Goal: Task Accomplishment & Management: Complete application form

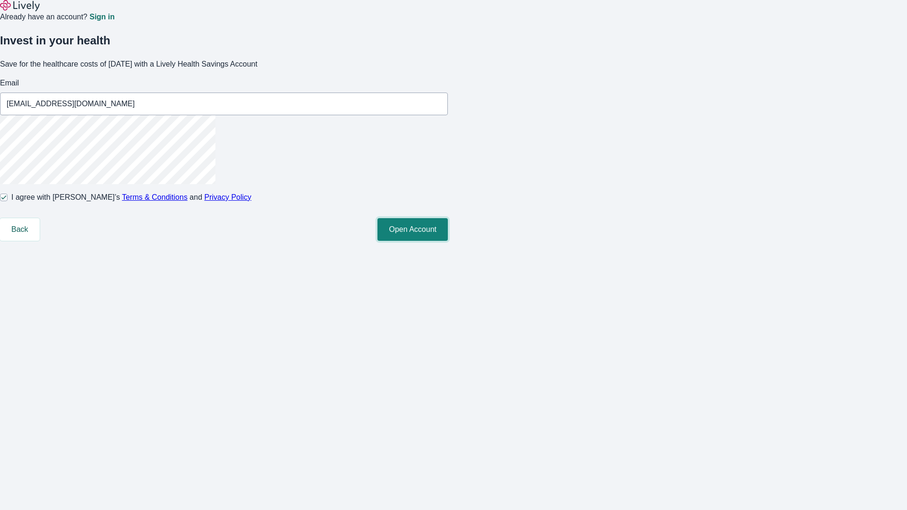
click at [448, 241] on button "Open Account" at bounding box center [412, 229] width 70 height 23
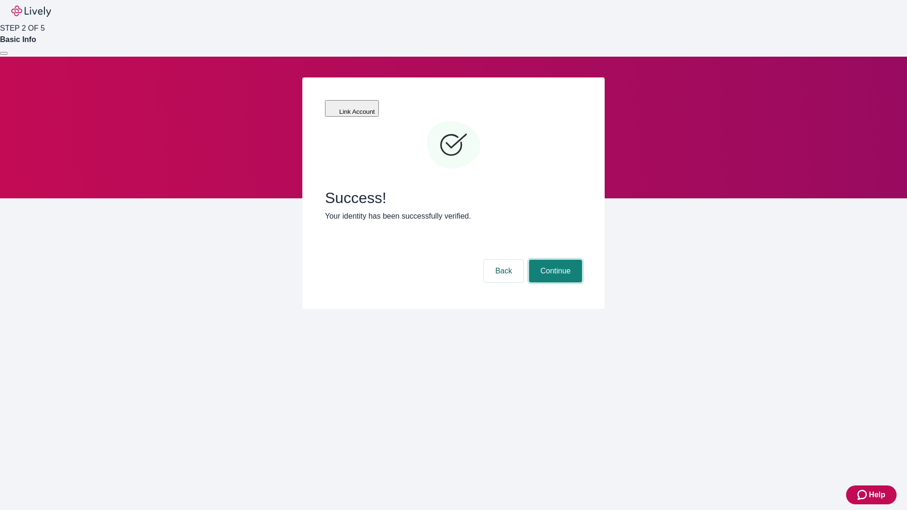
click at [554, 260] on button "Continue" at bounding box center [555, 271] width 53 height 23
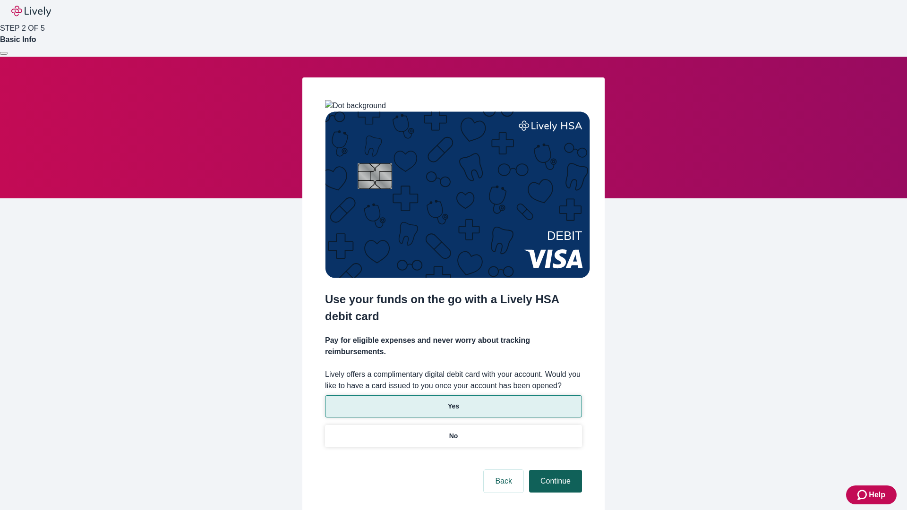
click at [453, 401] on p "Yes" at bounding box center [453, 406] width 11 height 10
click at [554, 470] on button "Continue" at bounding box center [555, 481] width 53 height 23
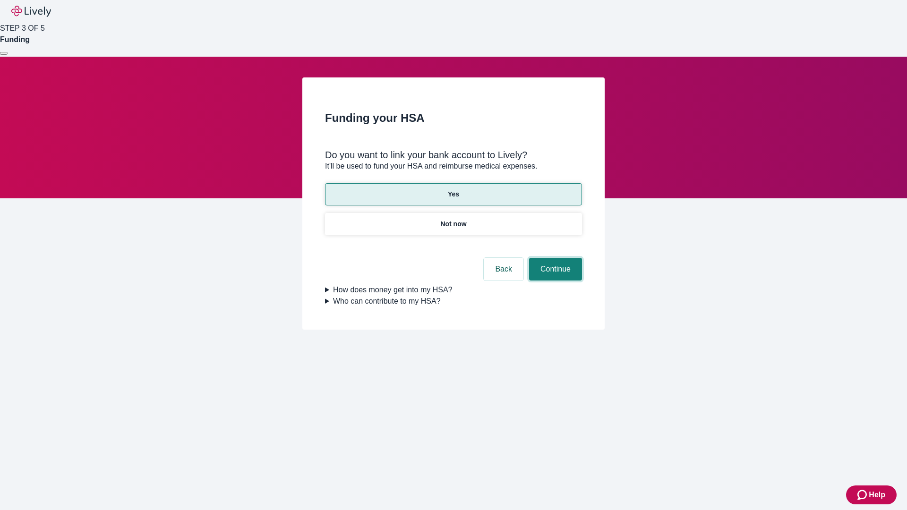
click at [554, 258] on button "Continue" at bounding box center [555, 269] width 53 height 23
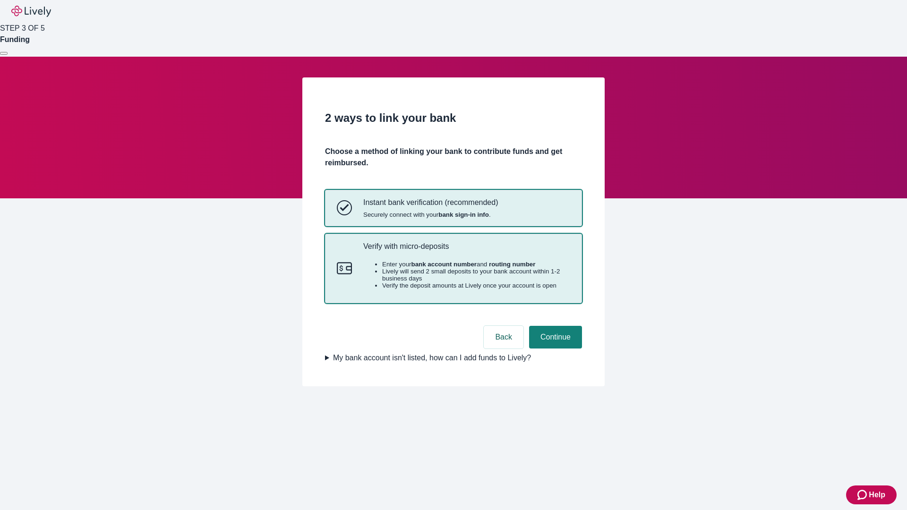
click at [466, 251] on p "Verify with micro-deposits" at bounding box center [466, 246] width 207 height 9
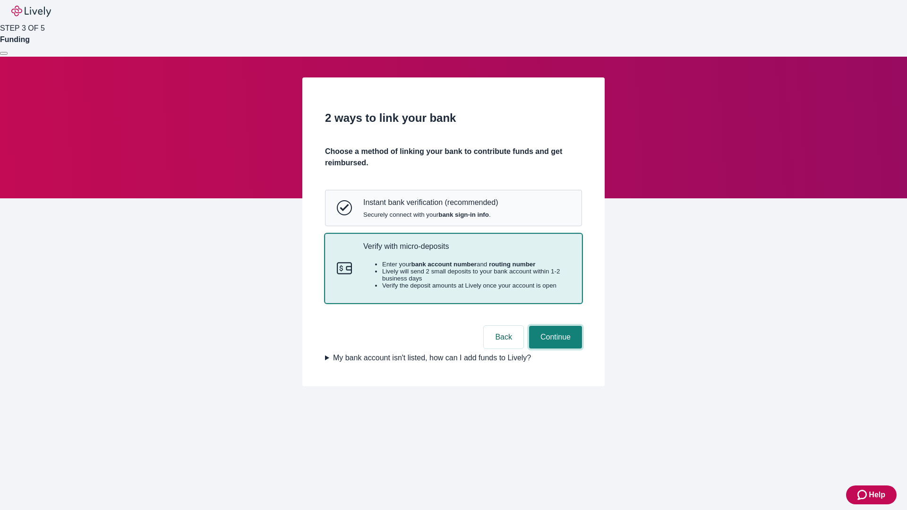
click at [554, 349] on button "Continue" at bounding box center [555, 337] width 53 height 23
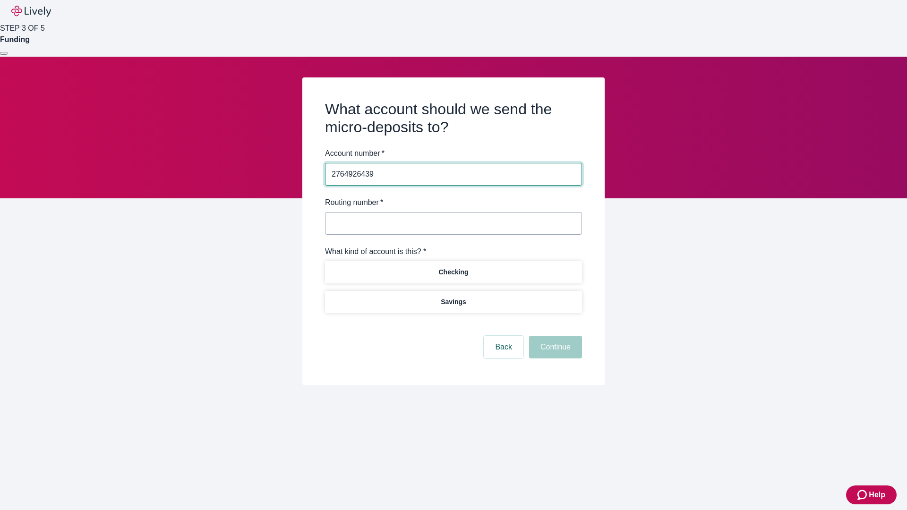
type input "2764926439"
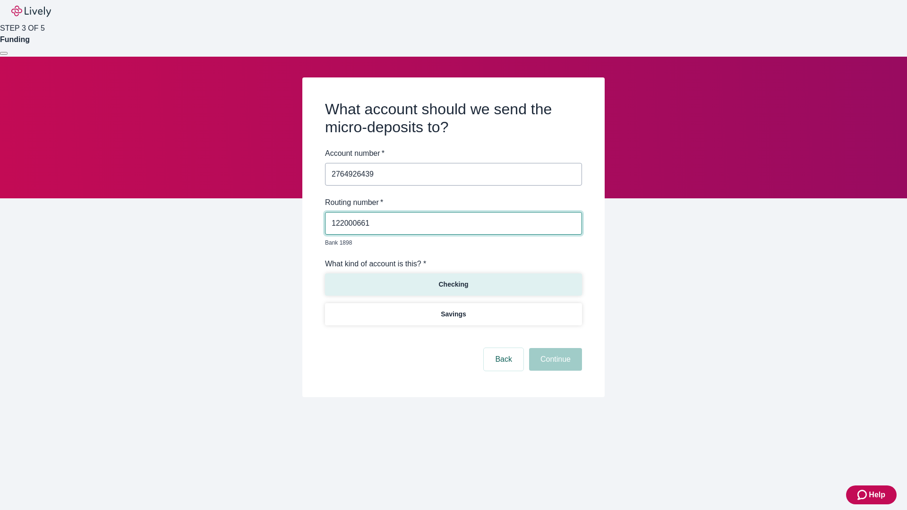
type input "122000661"
click at [453, 280] on p "Checking" at bounding box center [453, 285] width 30 height 10
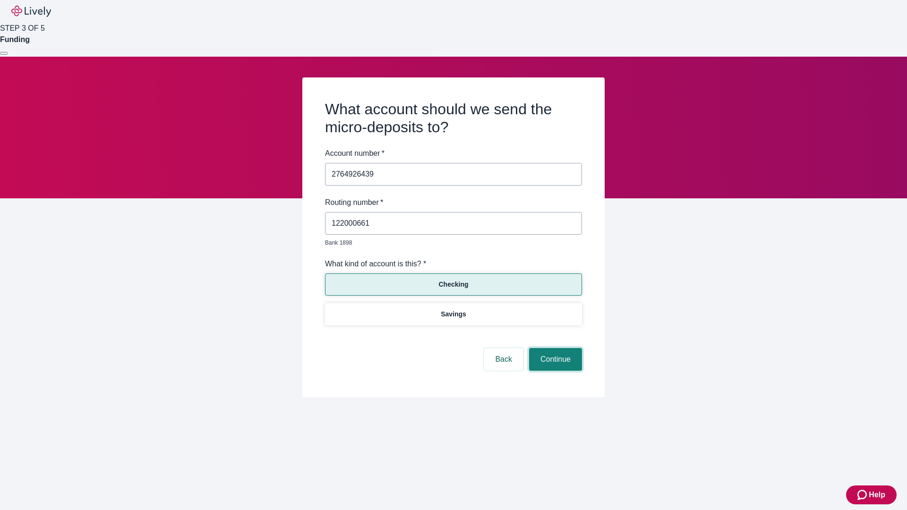
click at [554, 349] on button "Continue" at bounding box center [555, 359] width 53 height 23
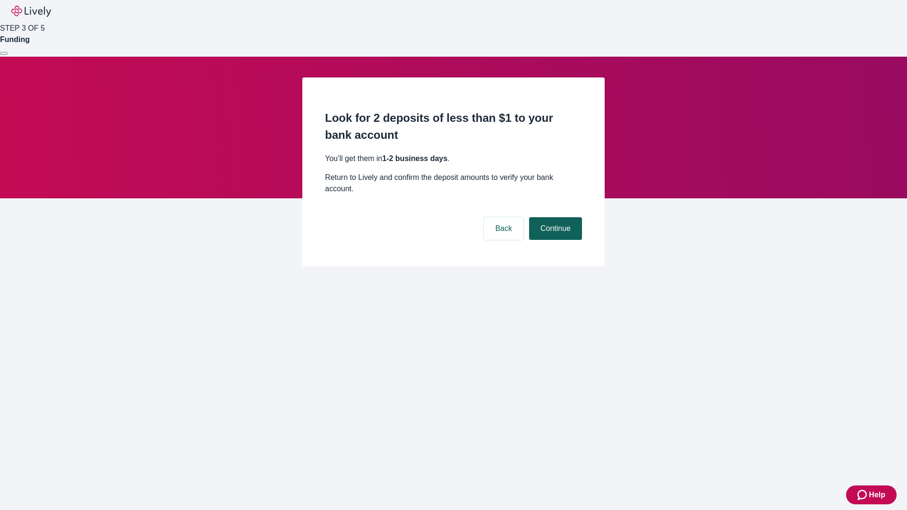
click at [554, 217] on button "Continue" at bounding box center [555, 228] width 53 height 23
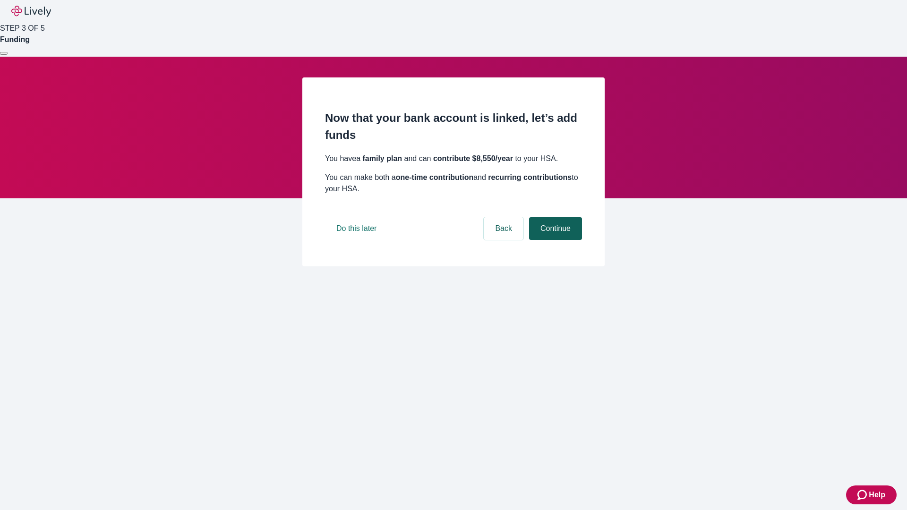
click at [554, 240] on button "Continue" at bounding box center [555, 228] width 53 height 23
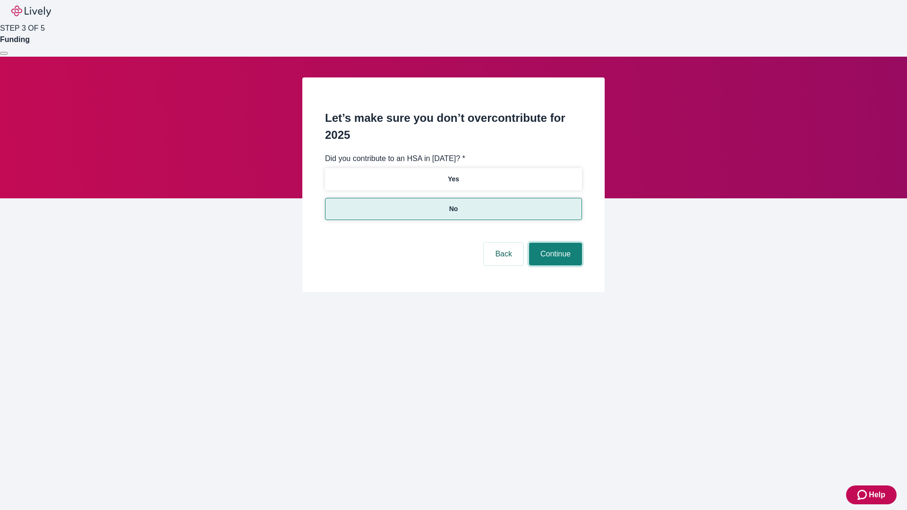
click at [554, 243] on button "Continue" at bounding box center [555, 254] width 53 height 23
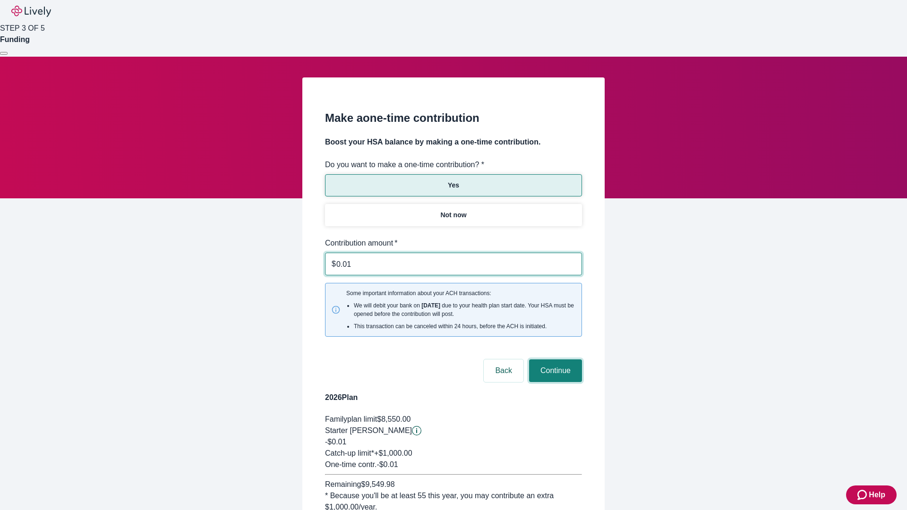
click at [554, 359] on button "Continue" at bounding box center [555, 370] width 53 height 23
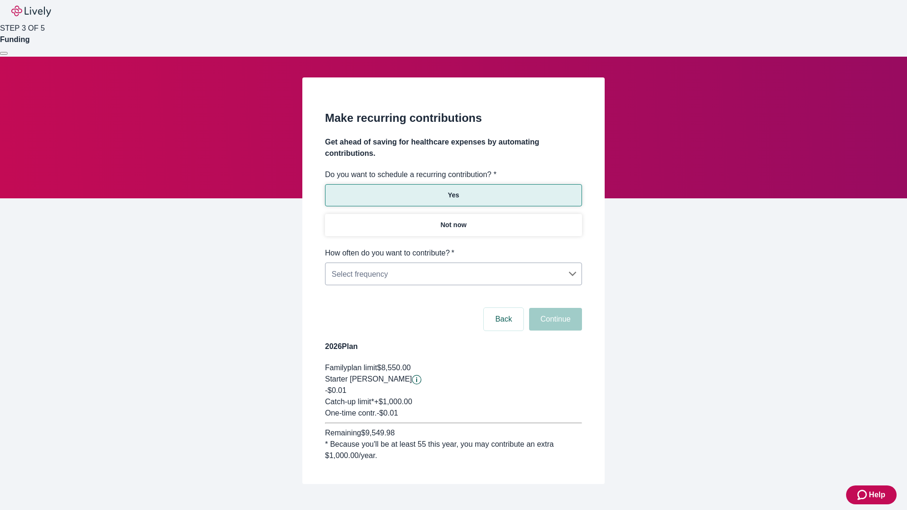
click at [453, 248] on body "Help STEP 3 OF 5 Funding Make recurring contributions Get ahead of saving for h…" at bounding box center [453, 265] width 907 height 530
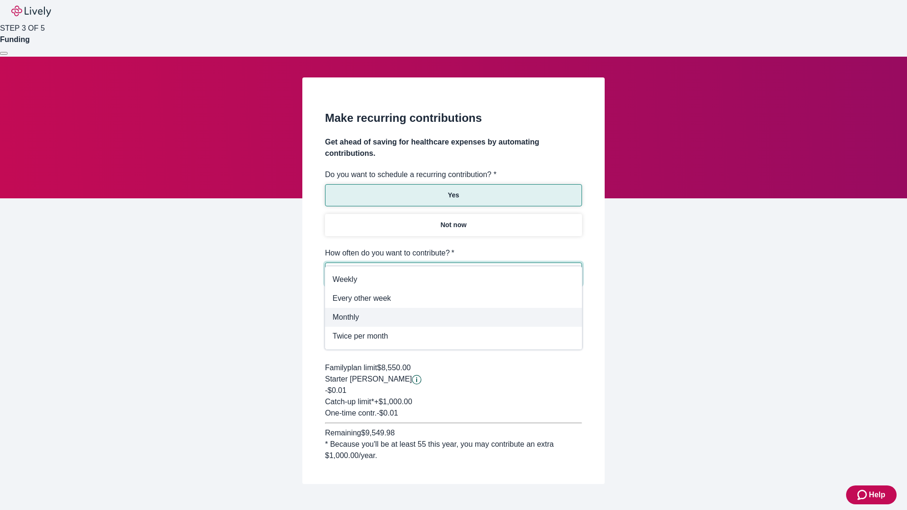
click at [453, 317] on span "Monthly" at bounding box center [454, 317] width 242 height 11
type input "Monthly"
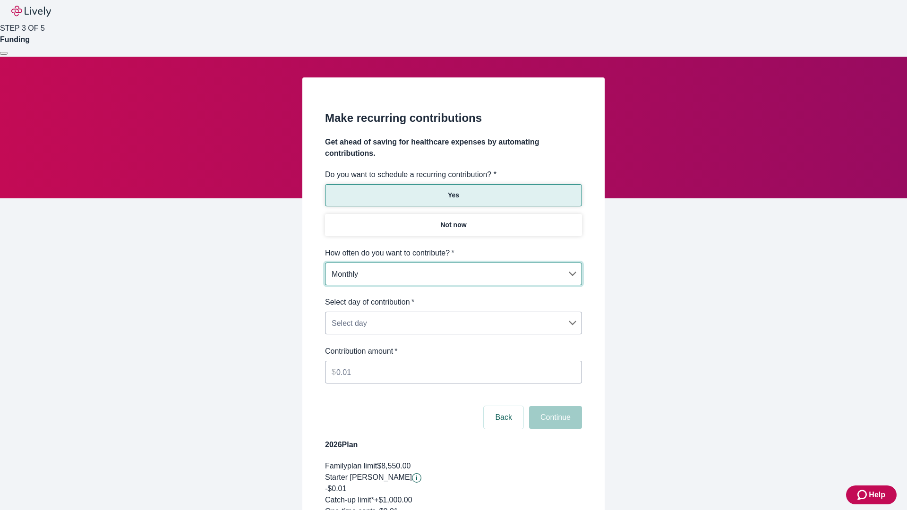
click at [453, 297] on body "Help STEP 3 OF 5 Funding Make recurring contributions Get ahead of saving for h…" at bounding box center [453, 314] width 907 height 628
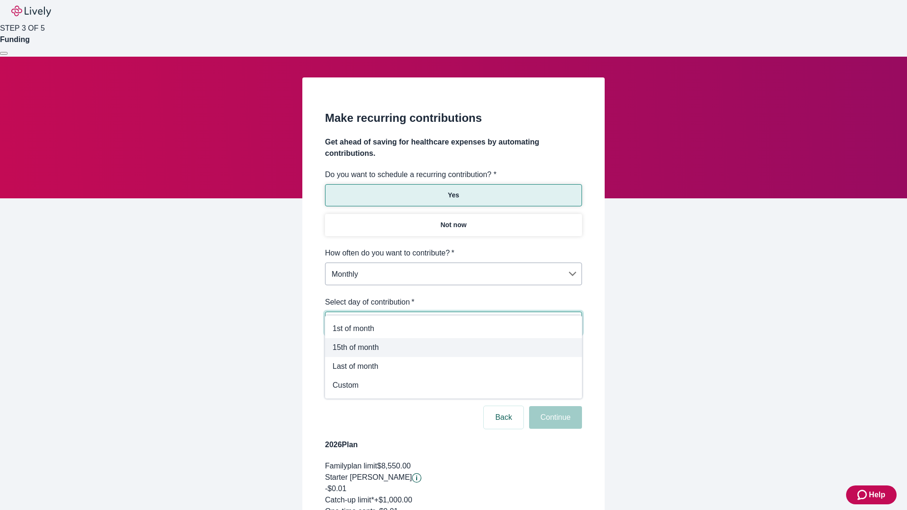
click at [453, 348] on span "15th of month" at bounding box center [454, 347] width 242 height 11
type input "Monthly15th"
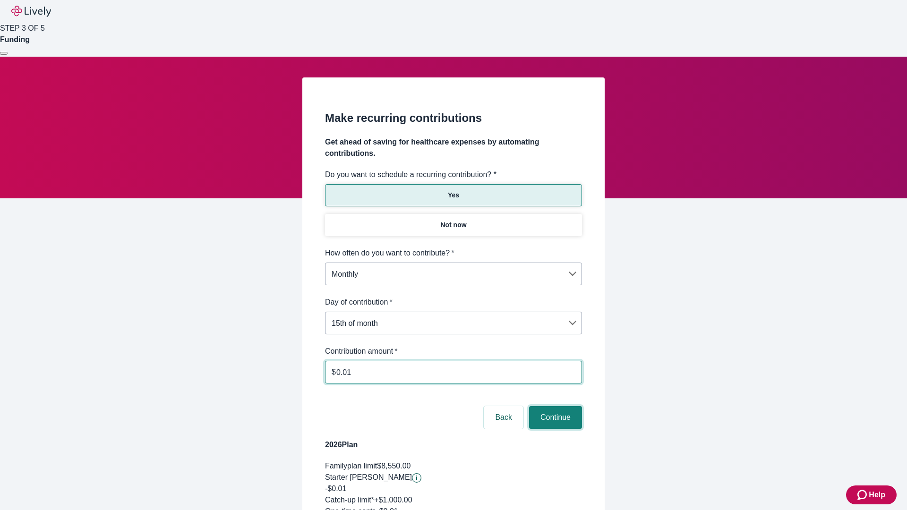
click at [554, 406] on button "Continue" at bounding box center [555, 417] width 53 height 23
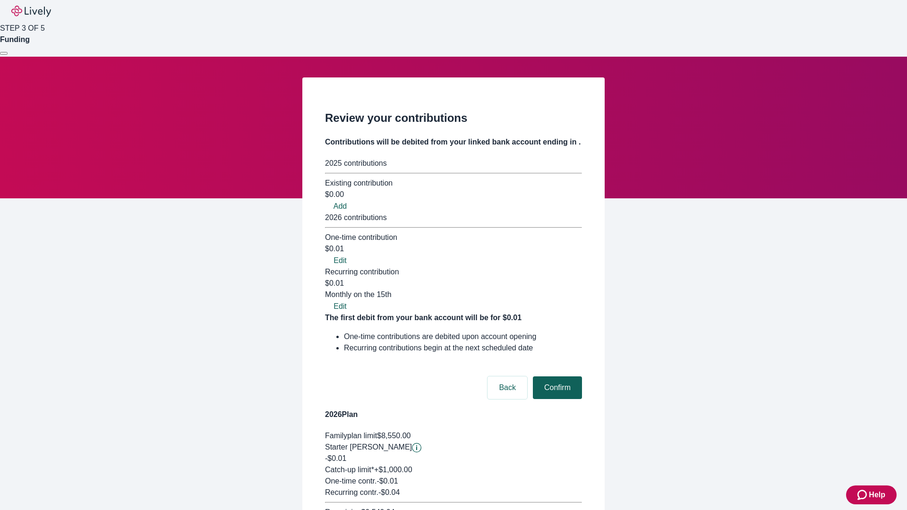
click at [556, 376] on button "Confirm" at bounding box center [557, 387] width 49 height 23
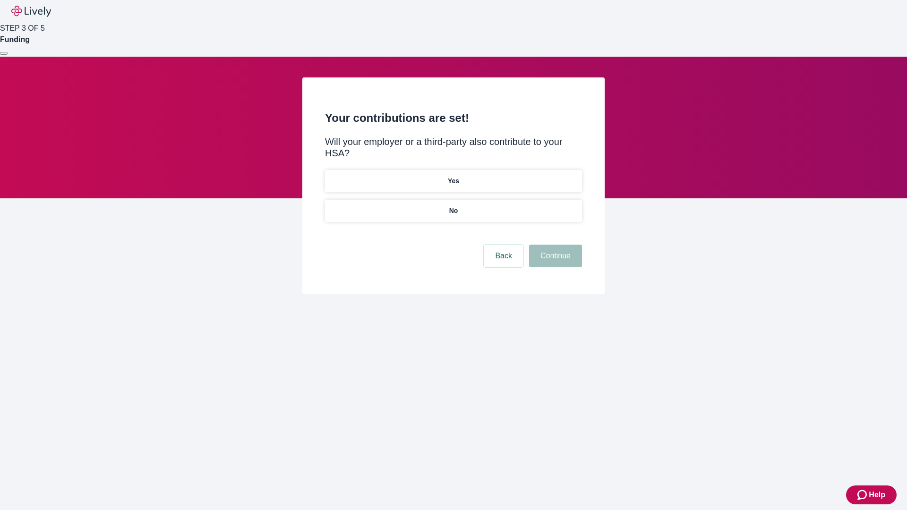
click at [453, 176] on p "Yes" at bounding box center [453, 181] width 11 height 10
click at [554, 245] on button "Continue" at bounding box center [555, 256] width 53 height 23
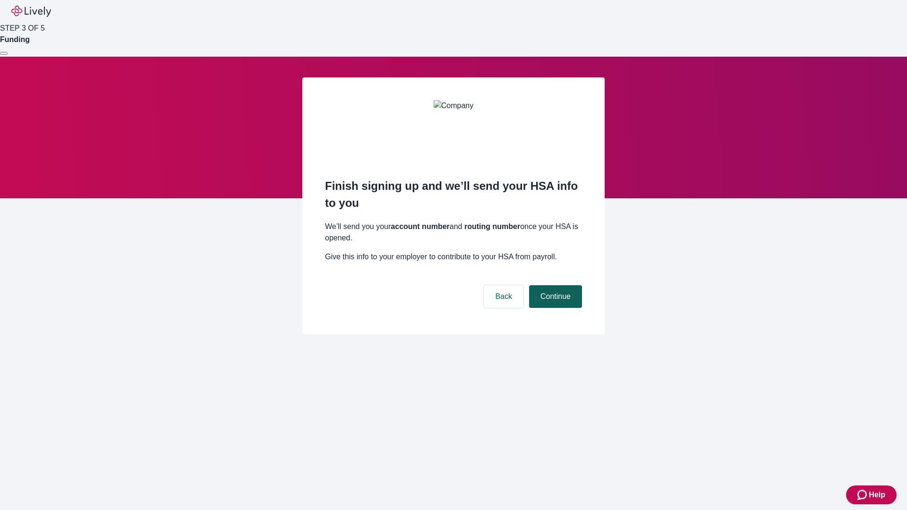
click at [554, 285] on button "Continue" at bounding box center [555, 296] width 53 height 23
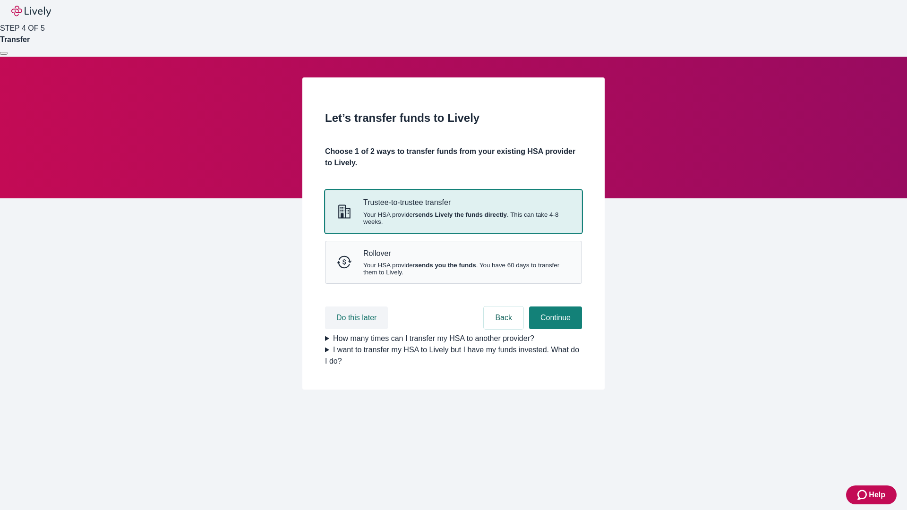
click at [358, 329] on button "Do this later" at bounding box center [356, 318] width 63 height 23
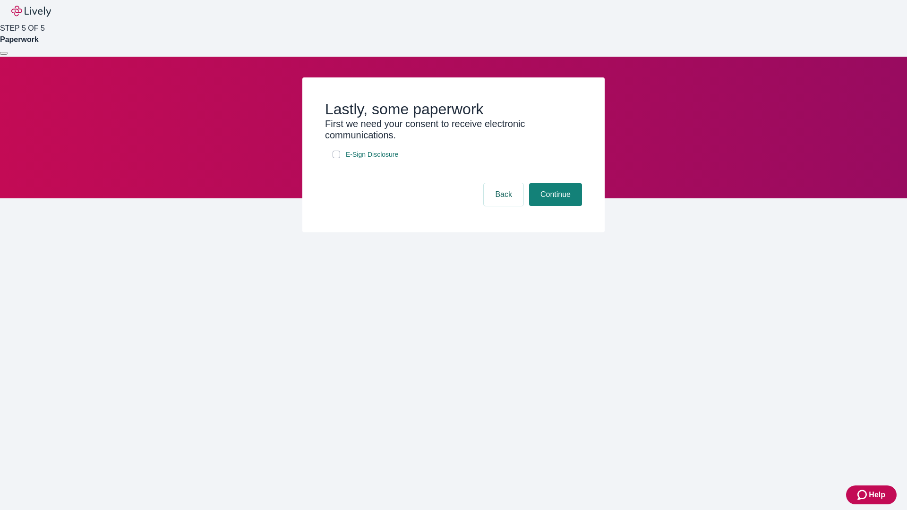
click at [336, 158] on input "E-Sign Disclosure" at bounding box center [337, 155] width 8 height 8
checkbox input "true"
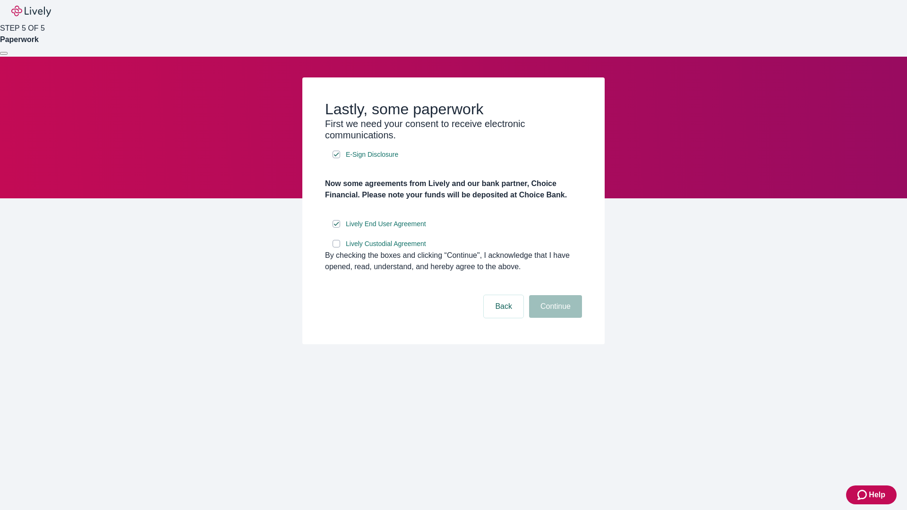
click at [336, 248] on input "Lively Custodial Agreement" at bounding box center [337, 244] width 8 height 8
checkbox input "true"
click at [554, 318] on button "Continue" at bounding box center [555, 306] width 53 height 23
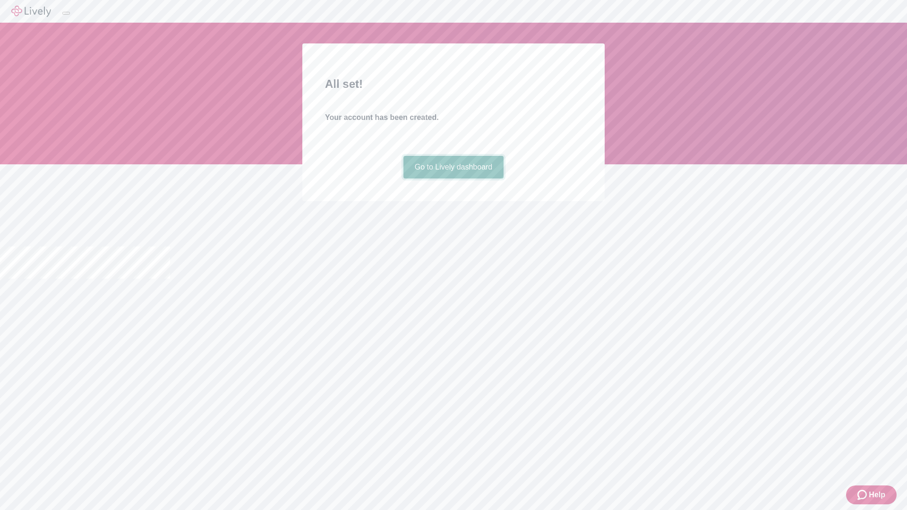
click at [453, 179] on link "Go to Lively dashboard" at bounding box center [453, 167] width 101 height 23
